Goal: Task Accomplishment & Management: Manage account settings

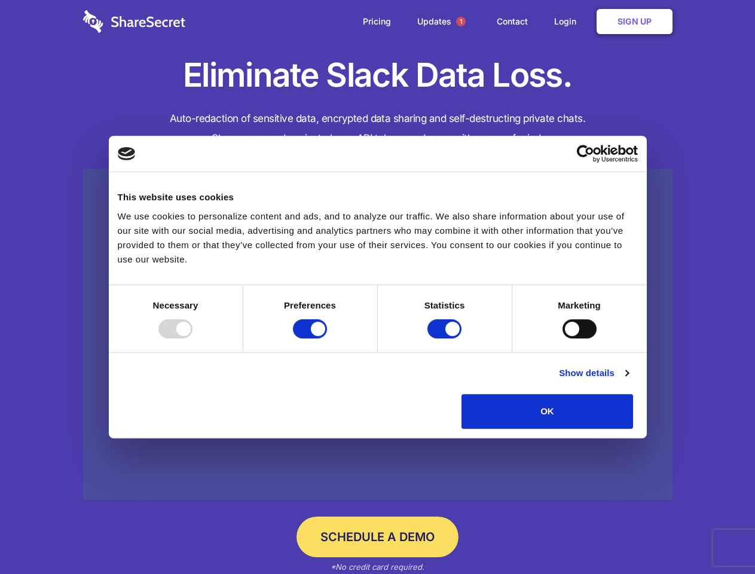
click at [192, 338] on div at bounding box center [175, 328] width 34 height 19
click at [327, 338] on input "Preferences" at bounding box center [310, 328] width 34 height 19
checkbox input "false"
click at [446, 338] on input "Statistics" at bounding box center [444, 328] width 34 height 19
checkbox input "false"
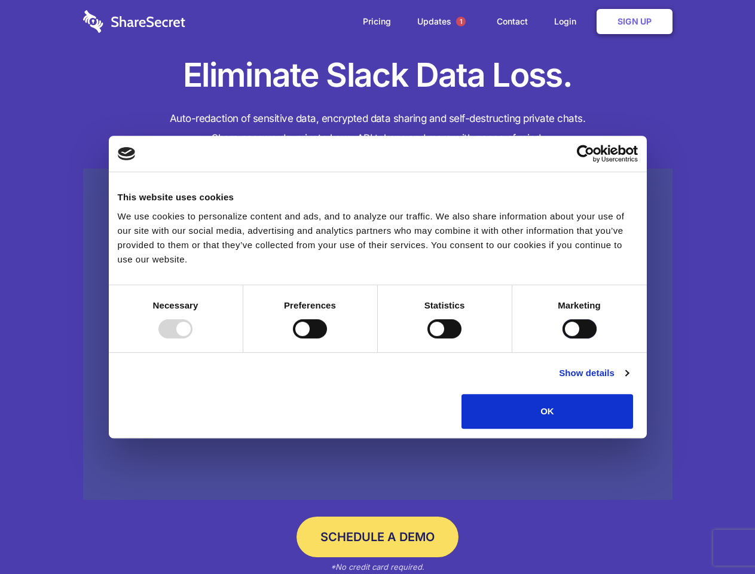
click at [562, 338] on input "Marketing" at bounding box center [579, 328] width 34 height 19
checkbox input "true"
